Goal: Information Seeking & Learning: Learn about a topic

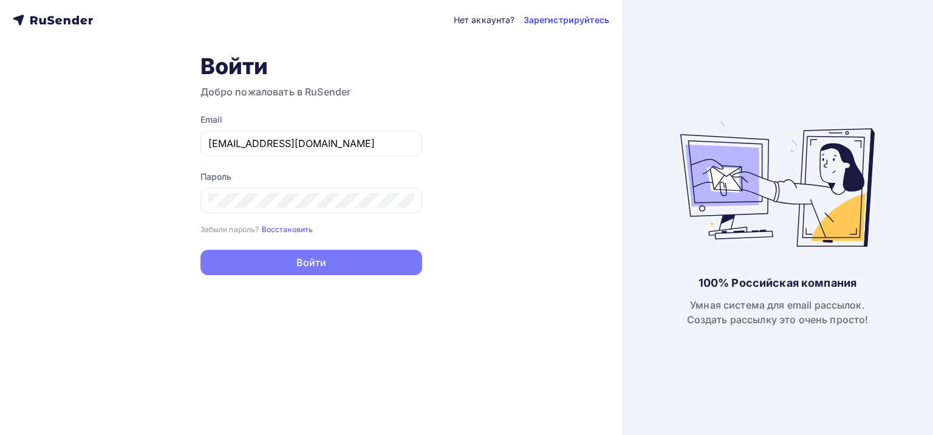
click at [312, 260] on button "Войти" at bounding box center [311, 263] width 222 height 26
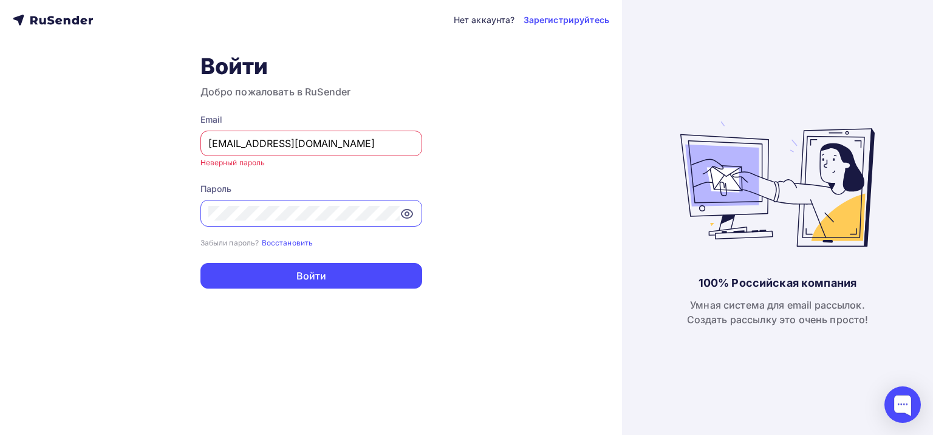
drag, startPoint x: 367, startPoint y: 141, endPoint x: 119, endPoint y: 150, distance: 248.0
click at [119, 150] on div "Нет аккаунта? Зарегистрируйтесь Войти Добро пожаловать в RuSender Email barhat.…" at bounding box center [311, 217] width 622 height 435
paste input "text"
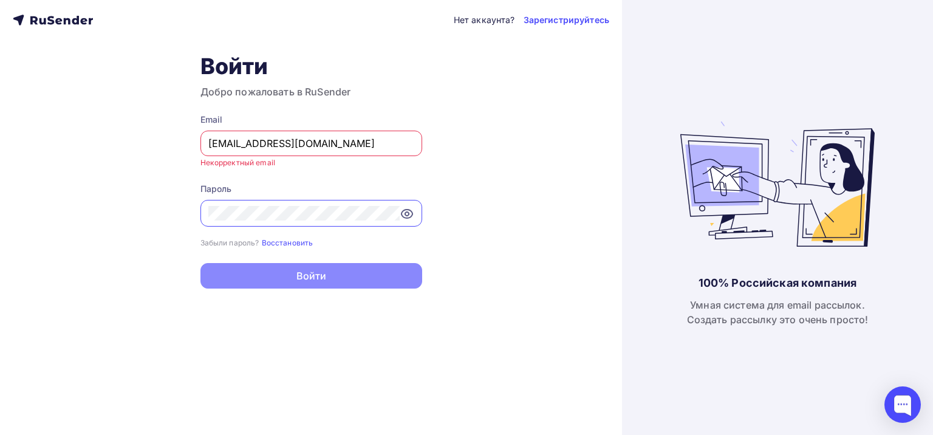
type input "[EMAIL_ADDRESS][DOMAIN_NAME]"
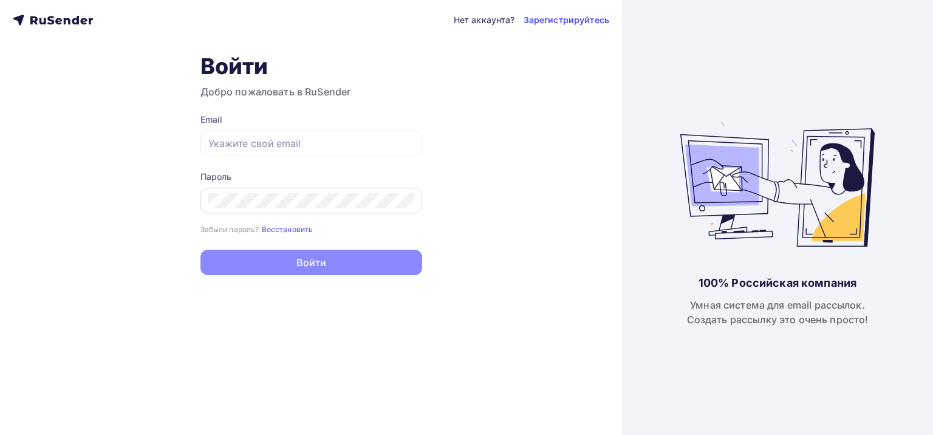
type input "[EMAIL_ADDRESS][DOMAIN_NAME]"
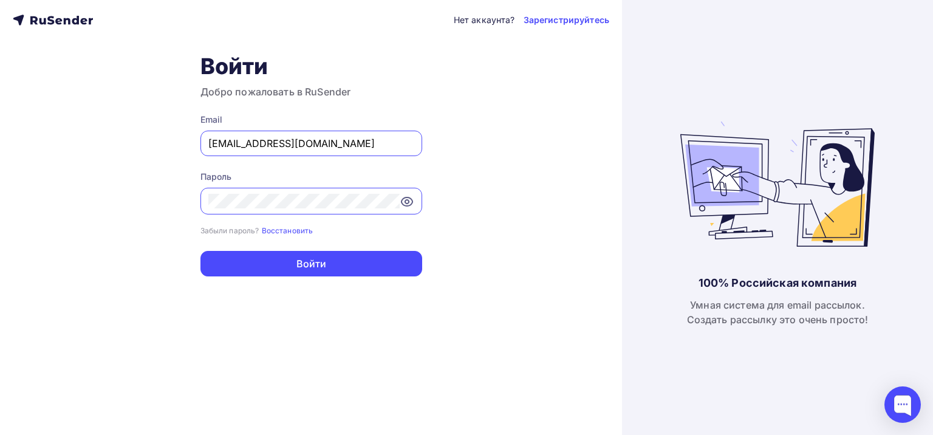
click at [163, 197] on div "Нет аккаунта? Зарегистрируйтесь Войти Добро пожаловать в RuSender Email [EMAIL_…" at bounding box center [311, 217] width 622 height 435
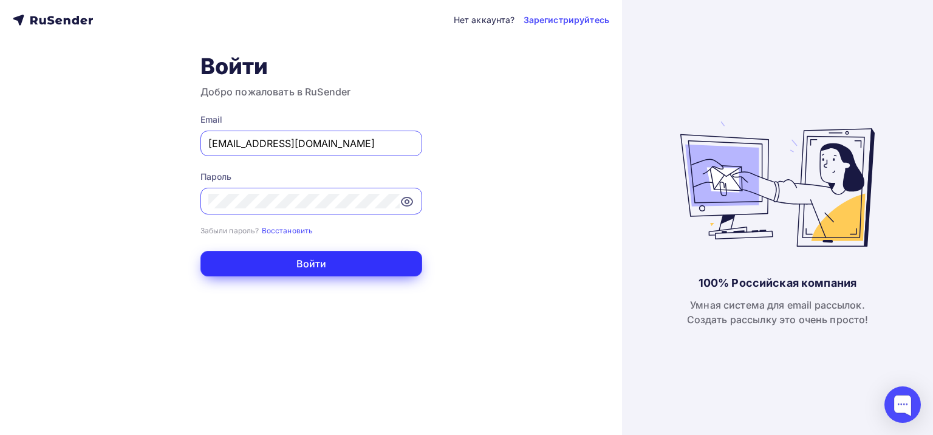
click at [282, 259] on button "Войти" at bounding box center [311, 264] width 222 height 26
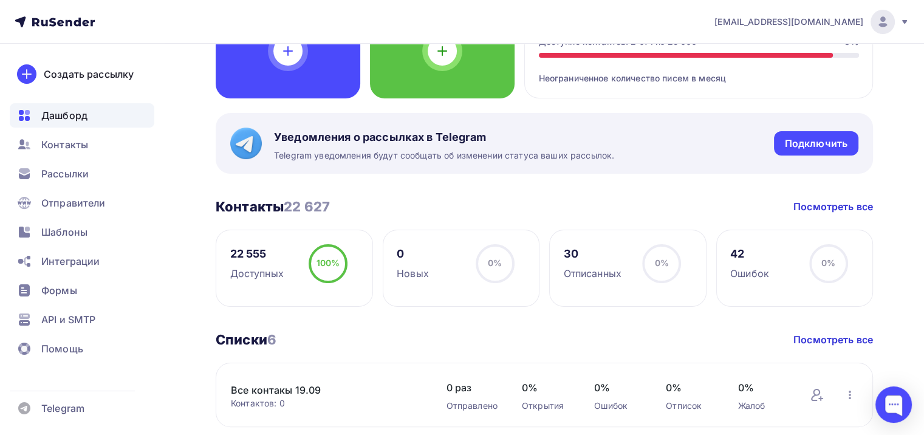
scroll to position [61, 0]
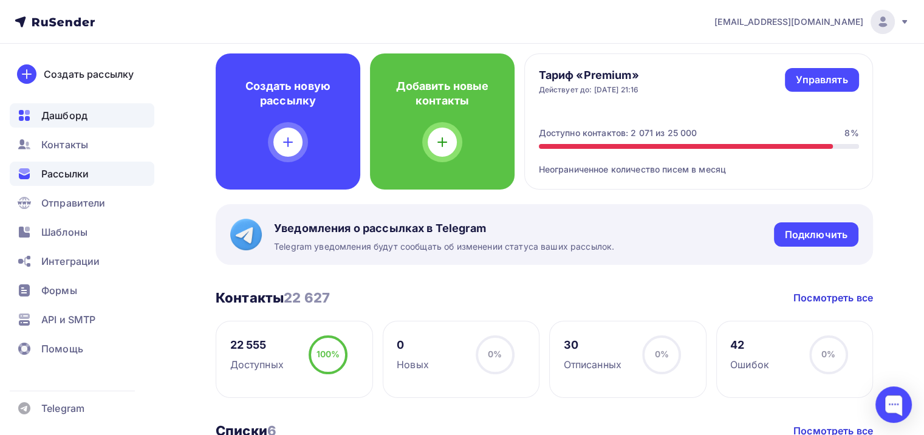
click at [93, 175] on div "Рассылки" at bounding box center [82, 174] width 145 height 24
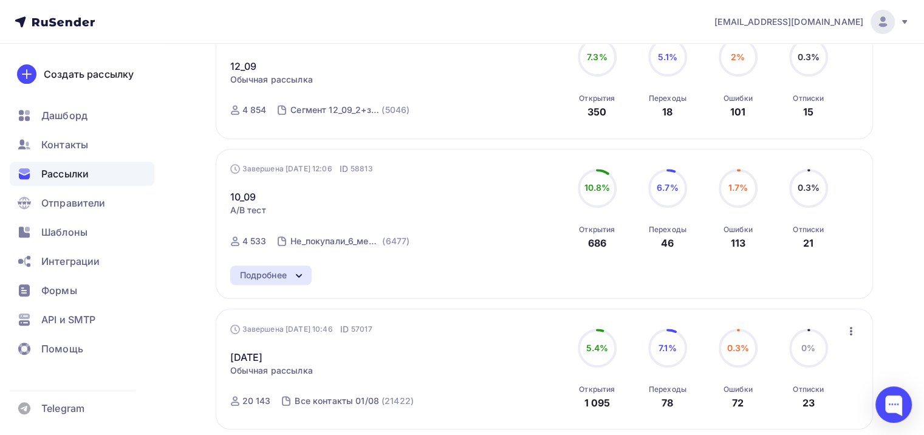
scroll to position [425, 0]
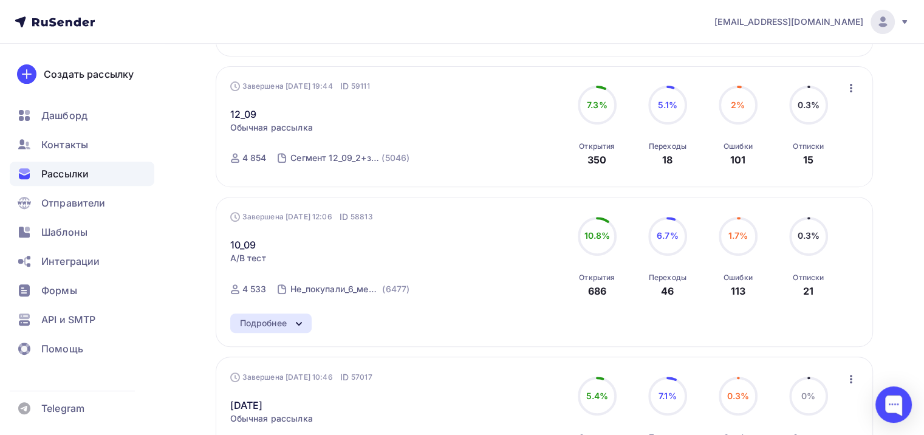
click at [287, 317] on div "Подробнее" at bounding box center [270, 322] width 81 height 19
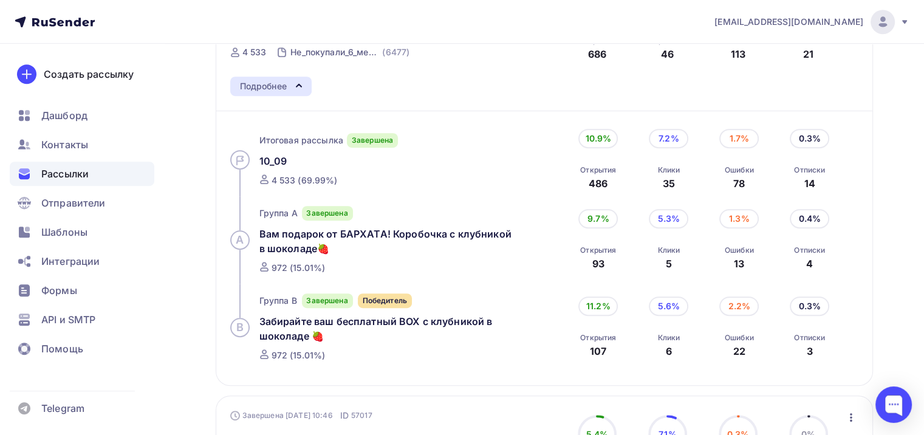
scroll to position [668, 0]
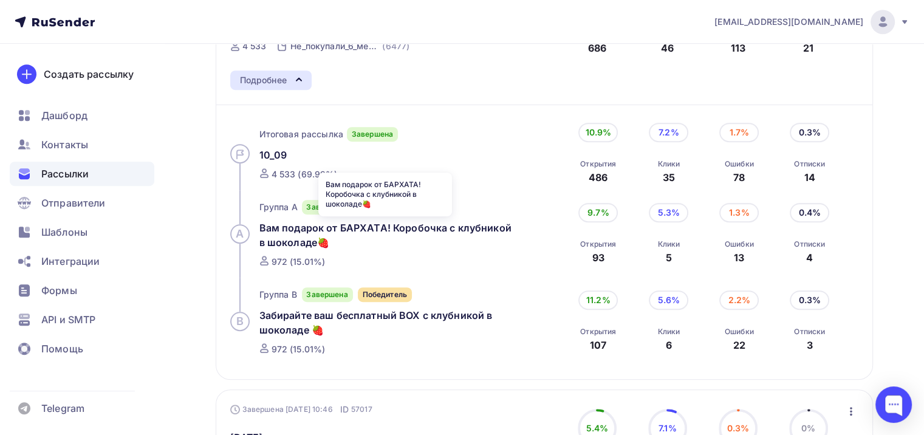
drag, startPoint x: 309, startPoint y: 242, endPoint x: 261, endPoint y: 231, distance: 48.8
click at [261, 231] on div "Группа A Завершена Вам подарок от БАРХАТА! Коробочка с клубникой в шоколаде🍓 97…" at bounding box center [397, 233] width 277 height 87
click at [369, 250] on div "Группа A Завершена Вам подарок от БАРХАТА! Коробочка с клубникой в шоколаде🍓 97…" at bounding box center [397, 233] width 277 height 87
click at [352, 241] on div "Вам подарок от БАРХАТА! Коробочка с клубникой в шоколаде🍓" at bounding box center [385, 234] width 253 height 29
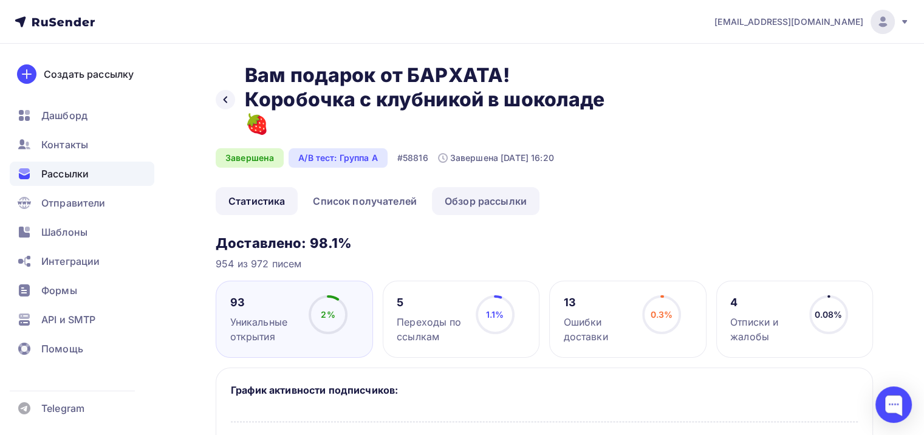
click at [465, 197] on link "Обзор рассылки" at bounding box center [486, 201] width 108 height 28
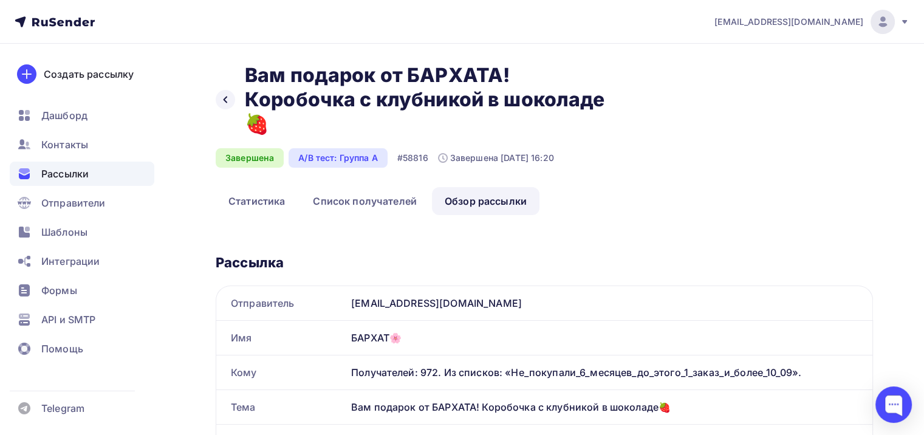
drag, startPoint x: 343, startPoint y: 77, endPoint x: 629, endPoint y: 97, distance: 286.2
click at [629, 97] on div "Назад Вам подарок от БАРХАТА! Коробочка с клубникой в шоколаде🍓 Вам подарок от …" at bounding box center [544, 125] width 657 height 124
copy h2 "Вам подарок от БАРХАТА! Коробочка с клубникой в шоколаде"
click at [221, 99] on icon at bounding box center [225, 100] width 10 height 10
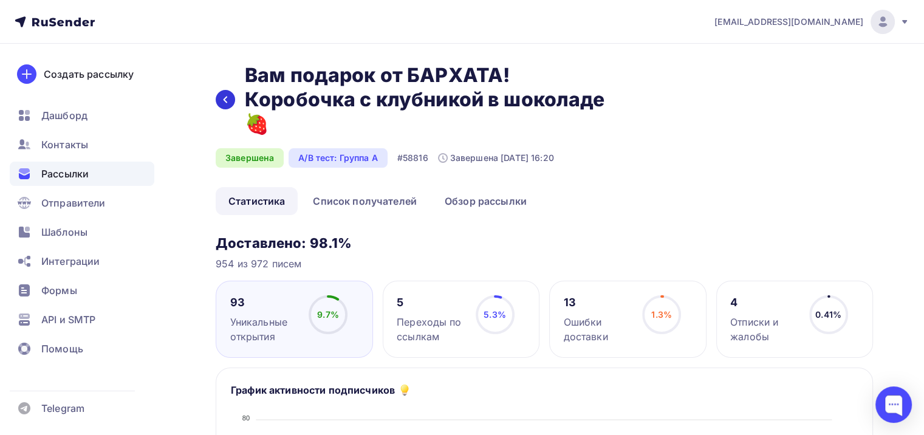
click at [228, 90] on div at bounding box center [225, 99] width 19 height 19
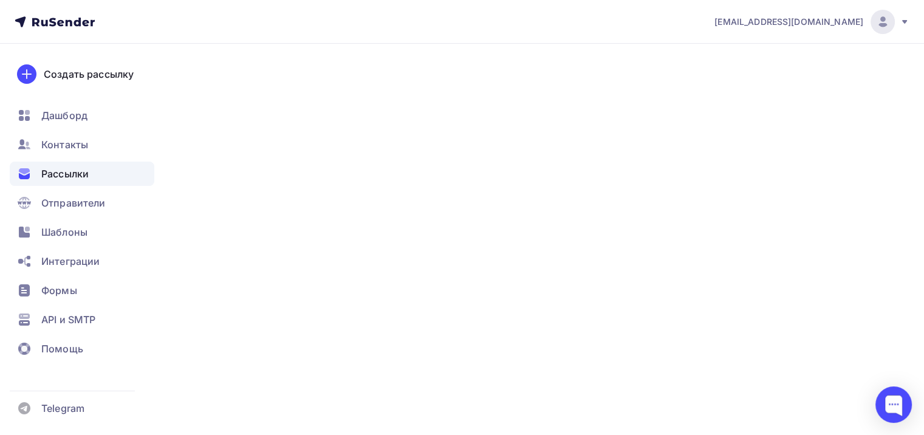
scroll to position [159, 0]
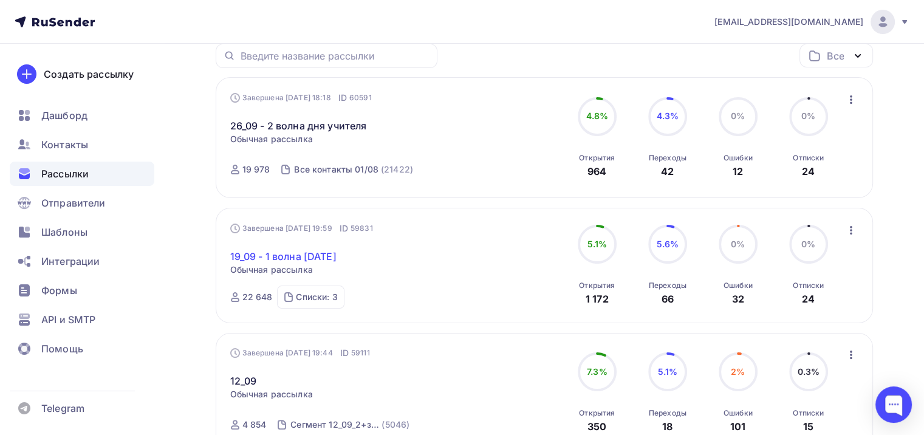
click at [312, 259] on link "19_09 - 1 волна [DATE]" at bounding box center [283, 256] width 106 height 15
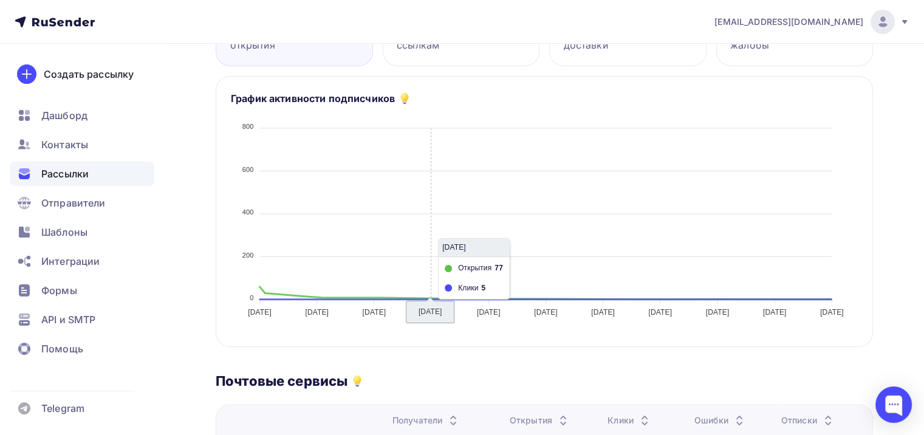
scroll to position [61, 0]
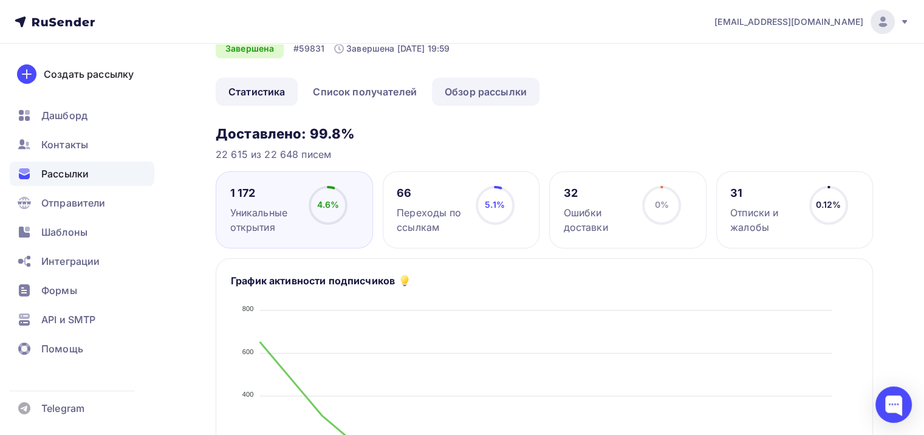
click at [493, 96] on link "Обзор рассылки" at bounding box center [486, 92] width 108 height 28
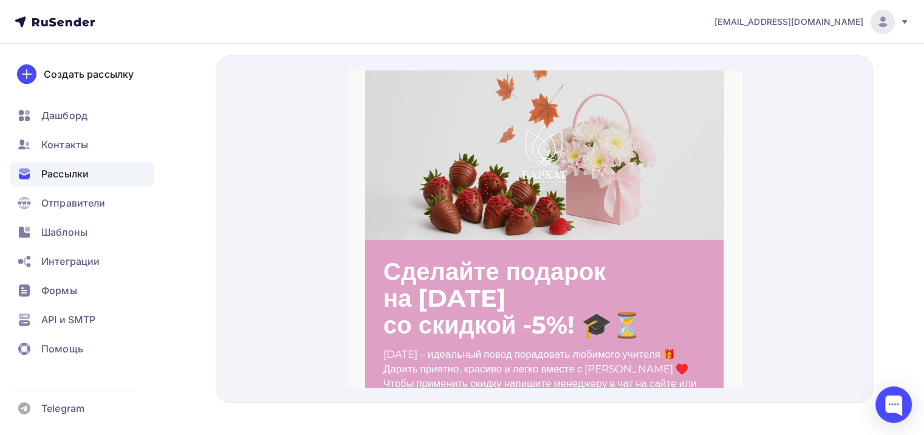
scroll to position [486, 0]
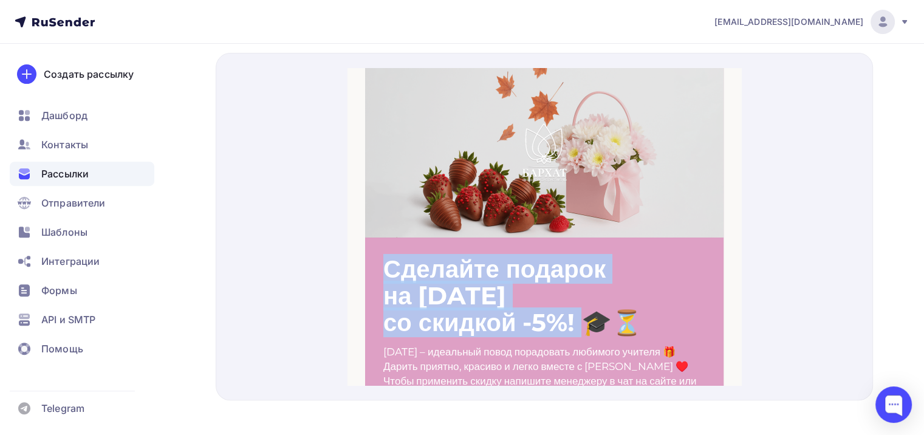
drag, startPoint x: 432, startPoint y: 255, endPoint x: 598, endPoint y: 306, distance: 172.9
click at [598, 306] on div "Сделайте подарок на [DATE] со скидкой -5%! 🎓⏳" at bounding box center [544, 281] width 322 height 80
copy div "Сделайте подарок на [DATE] со скидкой -5%!"
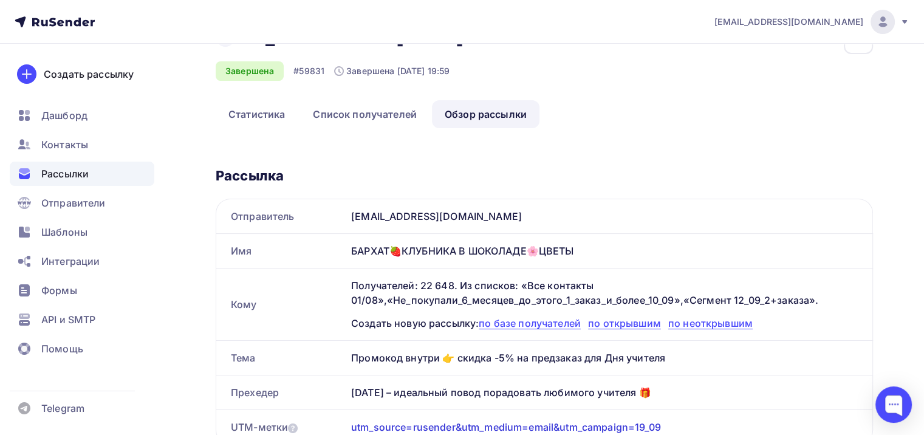
scroll to position [0, 0]
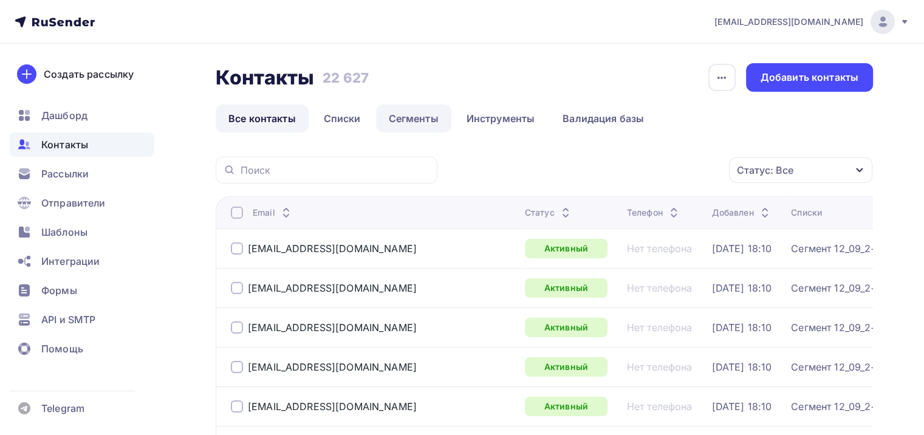
click at [400, 131] on link "Сегменты" at bounding box center [413, 118] width 75 height 28
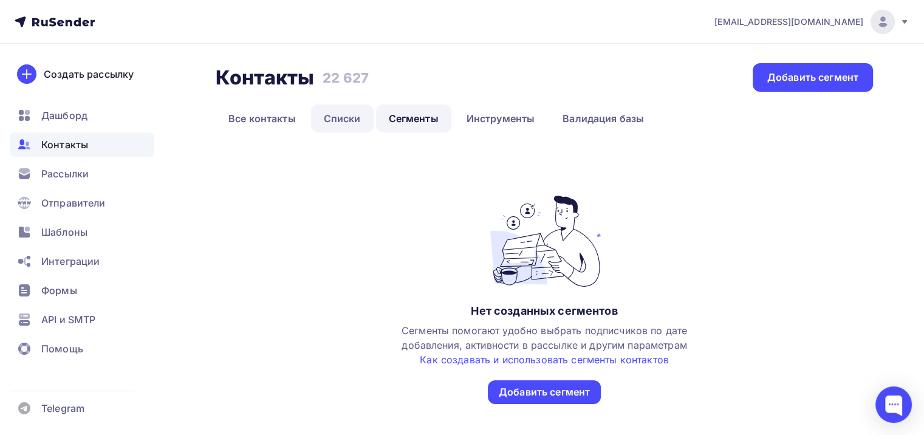
click at [346, 128] on link "Списки" at bounding box center [342, 118] width 63 height 28
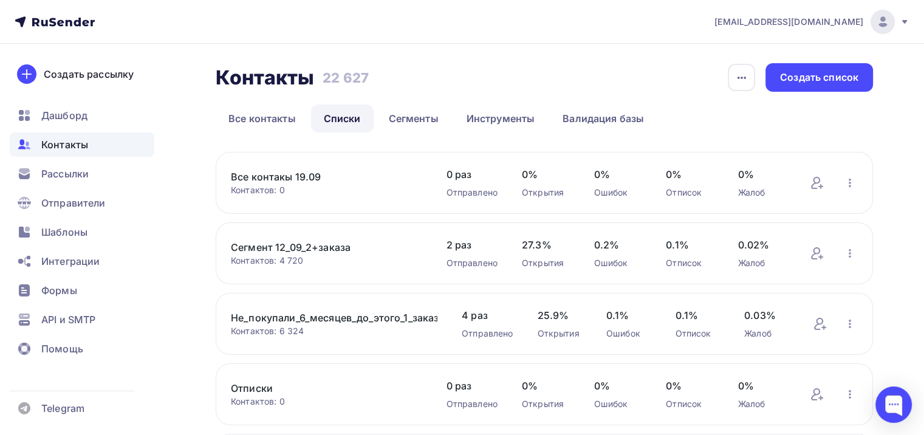
drag, startPoint x: 299, startPoint y: 252, endPoint x: 228, endPoint y: 244, distance: 71.5
click at [228, 244] on div "Сегмент 12_09_2+заказа Контактов: 4 720 Добавить контакты Переименовать список …" at bounding box center [544, 253] width 657 height 62
copy div "Сегмент 12_09_2+заказа Контактов: 4 720"
click at [87, 169] on span "Рассылки" at bounding box center [64, 173] width 47 height 15
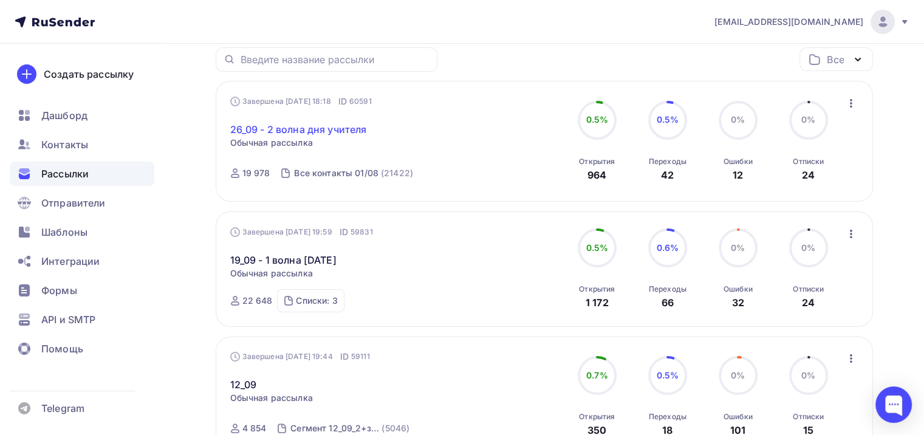
scroll to position [182, 0]
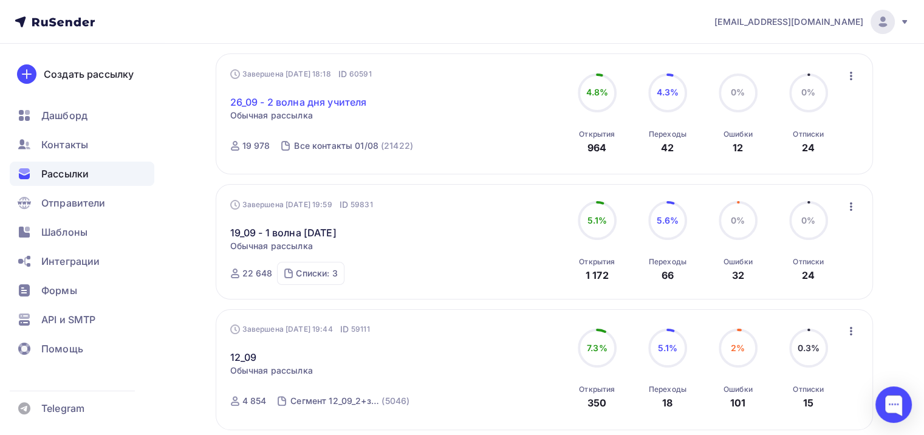
click at [296, 102] on link "26_09 - 2 волна дня учителя" at bounding box center [298, 102] width 137 height 15
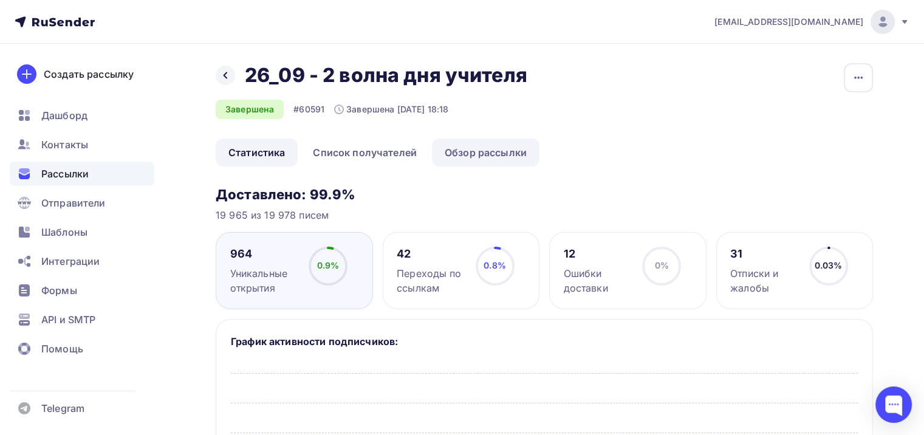
click at [457, 155] on link "Обзор рассылки" at bounding box center [486, 152] width 108 height 28
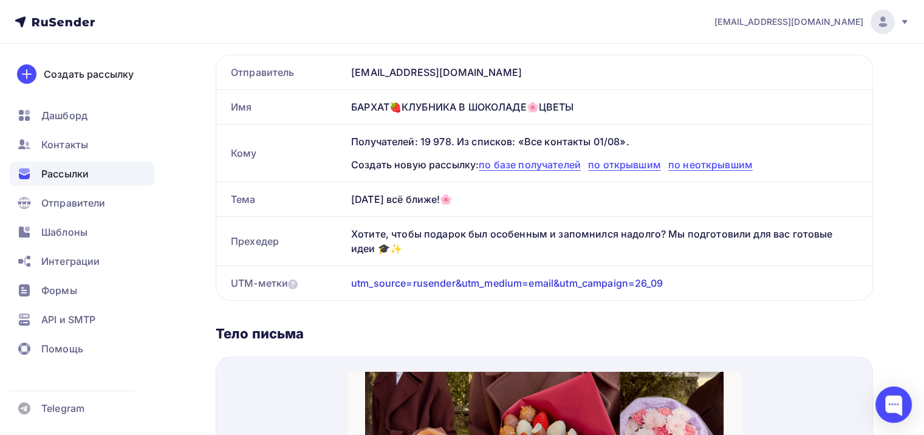
scroll to position [486, 0]
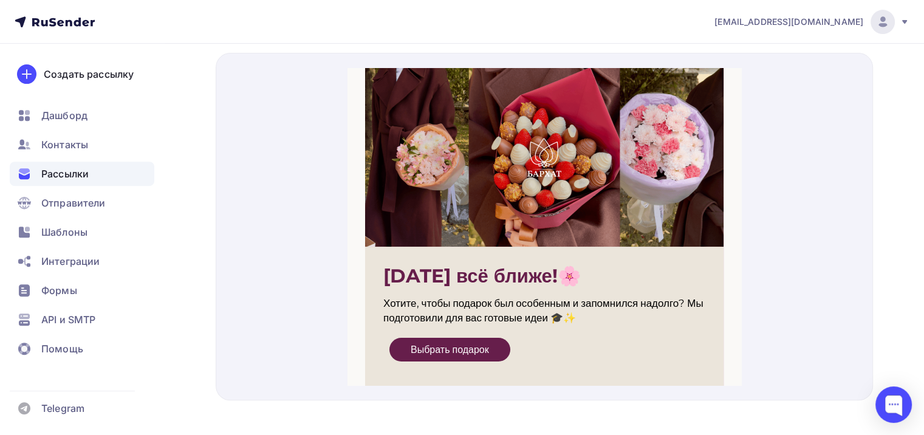
click at [383, 260] on p "День учителя всё ближе!🌸" at bounding box center [544, 261] width 322 height 22
copy table "День учителя всё ближе!🌸"
